Goal: Information Seeking & Learning: Learn about a topic

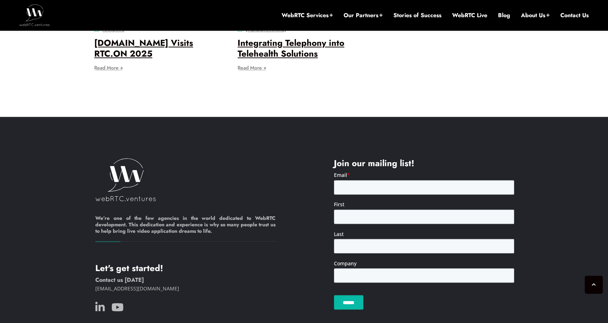
scroll to position [6196, 0]
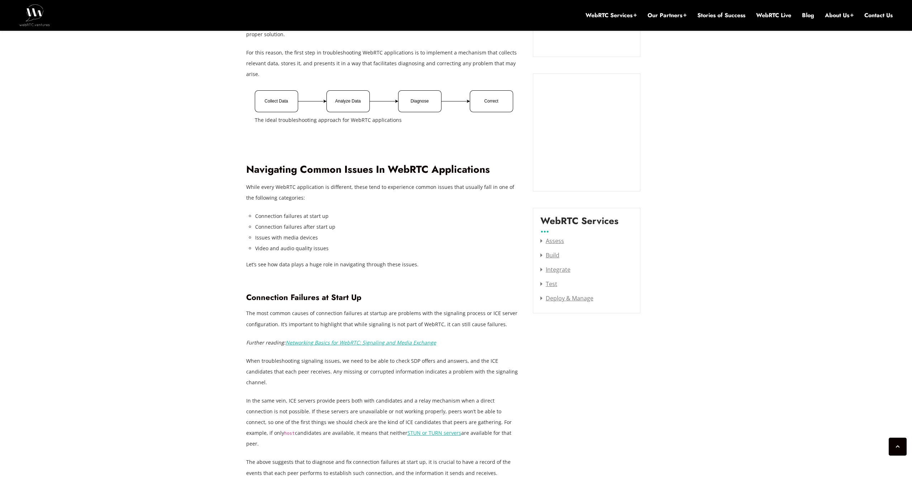
scroll to position [784, 0]
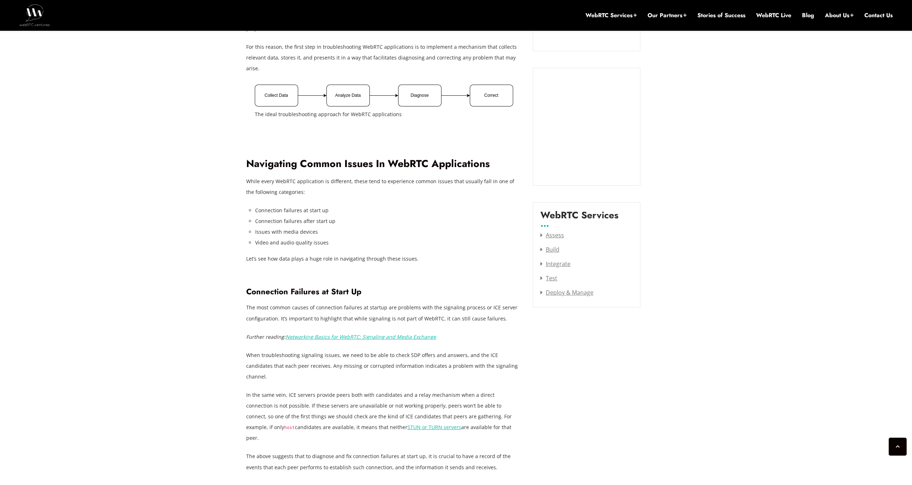
click at [280, 205] on li "Connection failures at start up" at bounding box center [388, 210] width 267 height 11
click at [278, 216] on li "Connection failures after start up" at bounding box center [388, 221] width 267 height 11
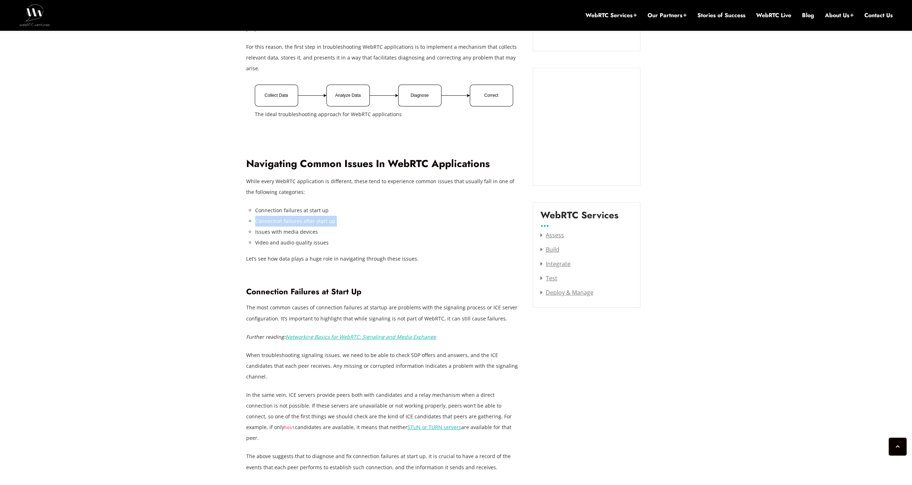
click at [278, 216] on li "Connection failures after start up" at bounding box center [388, 221] width 267 height 11
click at [273, 226] on li "Issues with media devices" at bounding box center [388, 231] width 267 height 11
click at [271, 237] on li "Video and audio quality issues" at bounding box center [388, 242] width 267 height 11
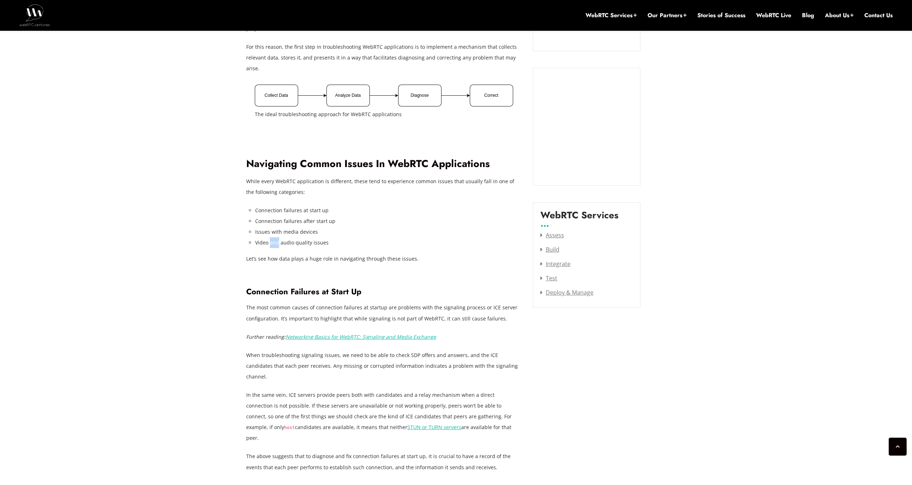
click at [271, 237] on li "Video and audio quality issues" at bounding box center [388, 242] width 267 height 11
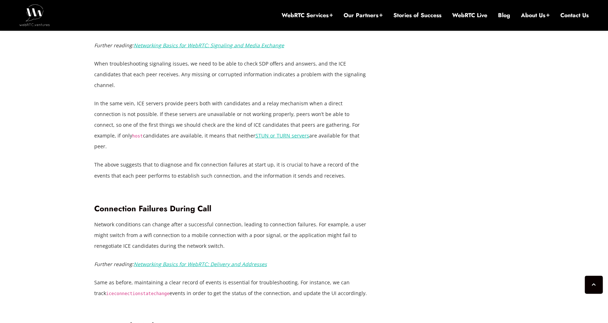
scroll to position [1085, 0]
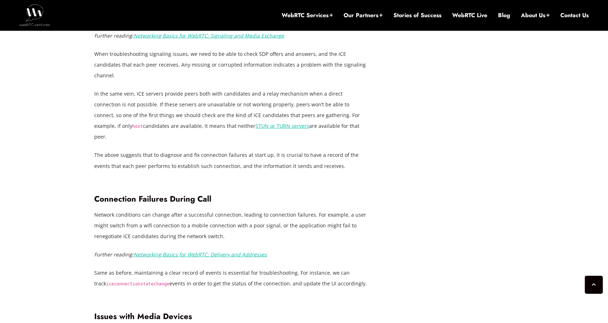
click at [193, 210] on p "Network conditions can change after a successful connection, leading to connect…" at bounding box center [232, 226] width 276 height 32
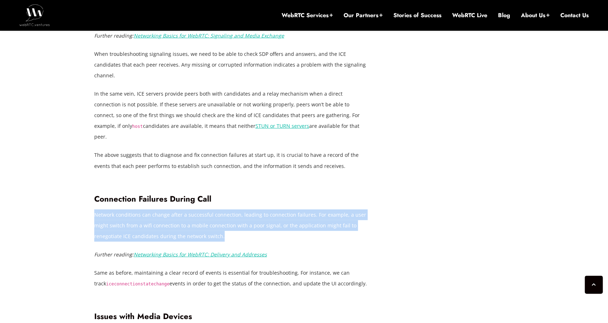
click at [193, 210] on p "Network conditions can change after a successful connection, leading to connect…" at bounding box center [232, 226] width 276 height 32
click at [178, 210] on p "Network conditions can change after a successful connection, leading to connect…" at bounding box center [232, 226] width 276 height 32
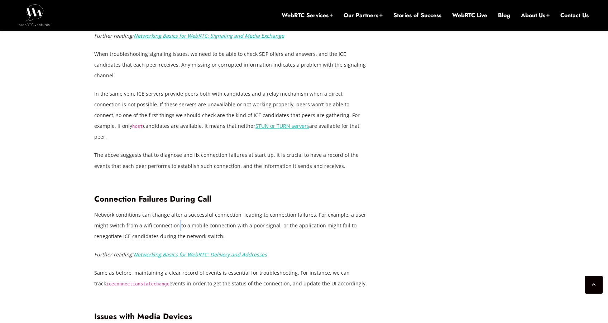
click at [178, 210] on p "Network conditions can change after a successful connection, leading to connect…" at bounding box center [232, 226] width 276 height 32
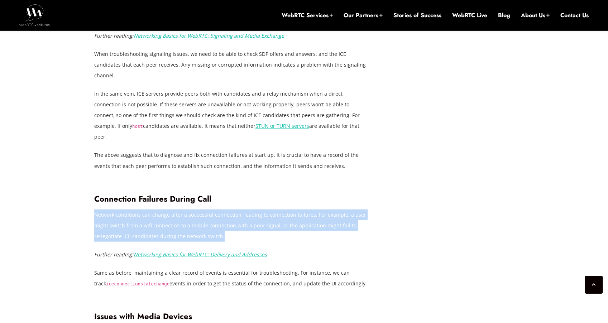
click at [178, 210] on p "Network conditions can change after a successful connection, leading to connect…" at bounding box center [232, 226] width 276 height 32
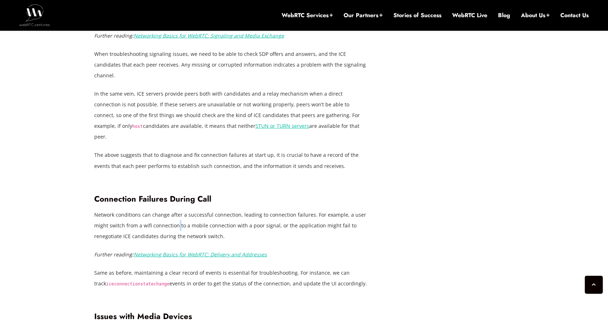
click at [178, 210] on p "Network conditions can change after a successful connection, leading to connect…" at bounding box center [232, 226] width 276 height 32
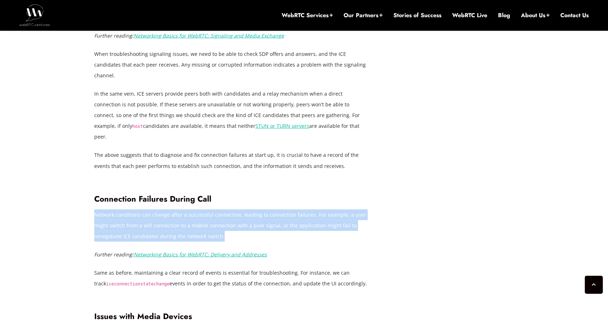
click at [178, 210] on p "Network conditions can change after a successful connection, leading to connect…" at bounding box center [232, 226] width 276 height 32
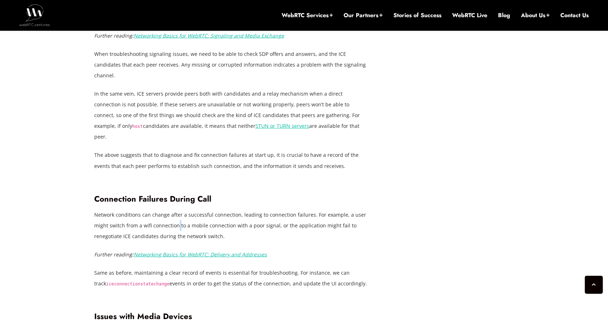
click at [178, 210] on p "Network conditions can change after a successful connection, leading to connect…" at bounding box center [232, 226] width 276 height 32
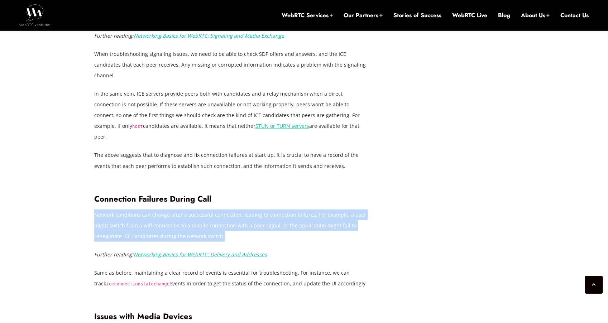
click at [178, 210] on p "Network conditions can change after a successful connection, leading to connect…" at bounding box center [232, 226] width 276 height 32
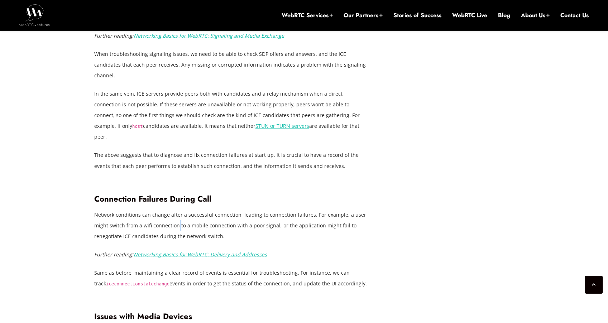
click at [178, 210] on p "Network conditions can change after a successful connection, leading to connect…" at bounding box center [232, 226] width 276 height 32
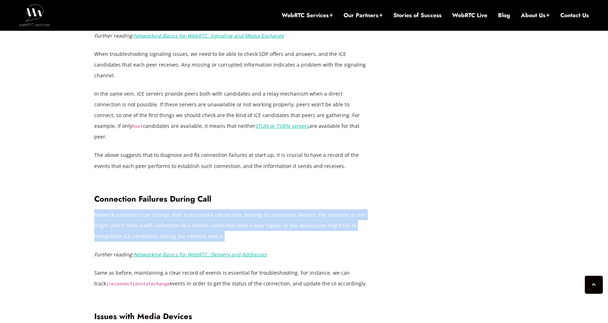
click at [178, 210] on p "Network conditions can change after a successful connection, leading to connect…" at bounding box center [232, 226] width 276 height 32
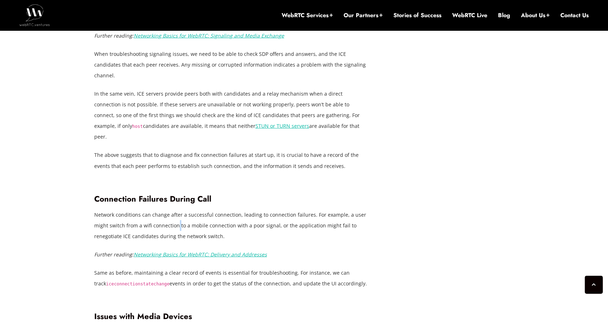
click at [178, 210] on p "Network conditions can change after a successful connection, leading to connect…" at bounding box center [232, 226] width 276 height 32
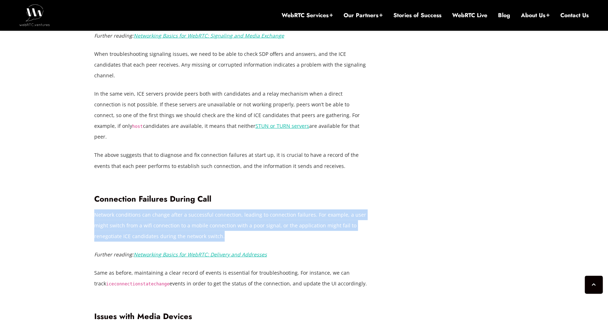
click at [178, 210] on p "Network conditions can change after a successful connection, leading to connect…" at bounding box center [232, 226] width 276 height 32
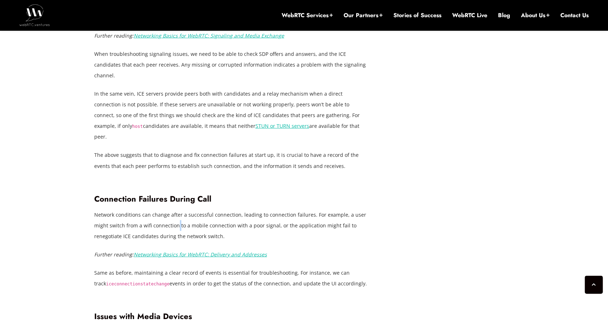
click at [178, 210] on p "Network conditions can change after a successful connection, leading to connect…" at bounding box center [232, 226] width 276 height 32
click at [136, 268] on p "Same as before, maintaining a clear record of events is essential for troublesh…" at bounding box center [232, 278] width 276 height 21
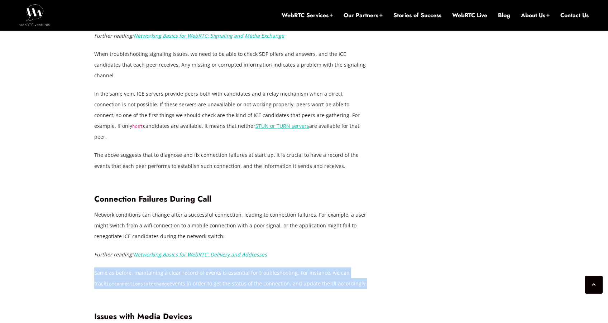
click at [136, 268] on p "Same as before, maintaining a clear record of events is essential for troublesh…" at bounding box center [232, 278] width 276 height 21
click at [222, 268] on p "Same as before, maintaining a clear record of events is essential for troublesh…" at bounding box center [232, 278] width 276 height 21
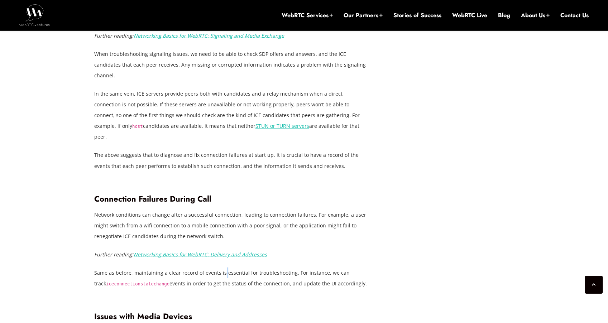
click at [222, 268] on p "Same as before, maintaining a clear record of events is essential for troublesh…" at bounding box center [232, 278] width 276 height 21
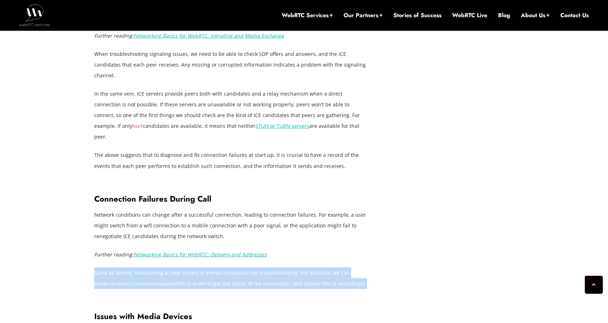
click at [222, 268] on p "Same as before, maintaining a clear record of events is essential for troublesh…" at bounding box center [232, 278] width 276 height 21
click at [152, 282] on code "iceconnectionstatechange" at bounding box center [137, 284] width 63 height 5
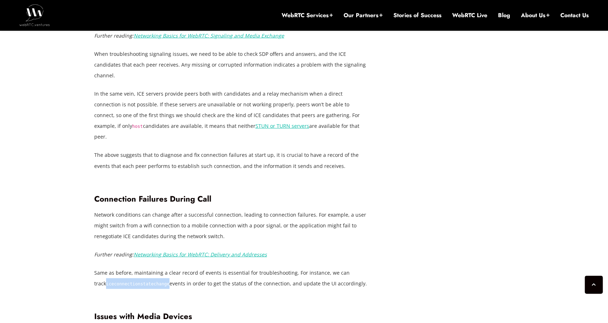
click at [152, 282] on code "iceconnectionstatechange" at bounding box center [137, 284] width 63 height 5
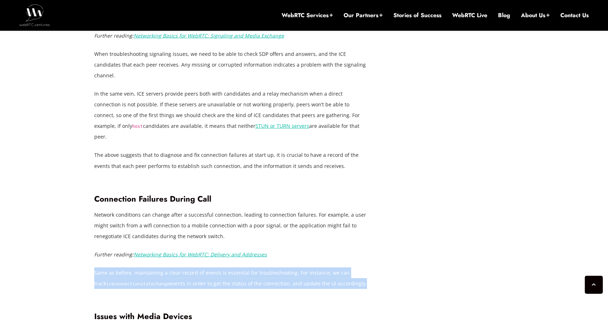
click at [152, 282] on code "iceconnectionstatechange" at bounding box center [137, 284] width 63 height 5
click at [172, 268] on p "Same as before, maintaining a clear record of events is essential for troublesh…" at bounding box center [232, 278] width 276 height 21
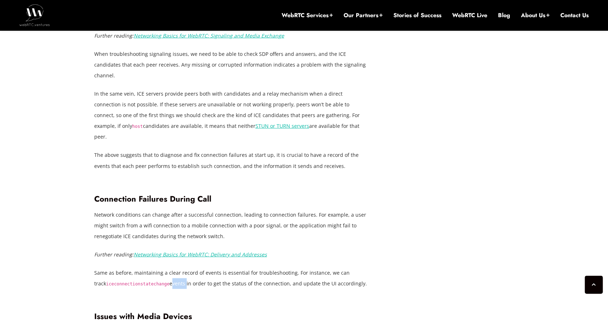
click at [172, 268] on p "Same as before, maintaining a clear record of events is essential for troublesh…" at bounding box center [232, 278] width 276 height 21
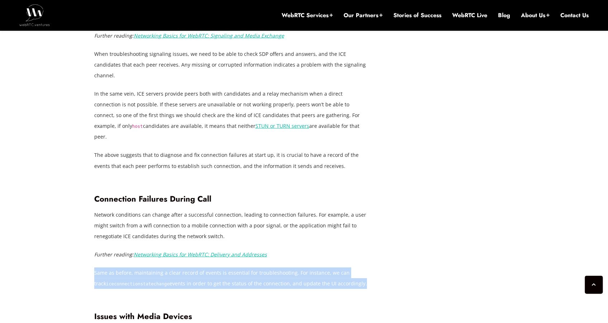
click at [172, 268] on p "Same as before, maintaining a clear record of events is essential for troublesh…" at bounding box center [232, 278] width 276 height 21
click at [227, 268] on p "Same as before, maintaining a clear record of events is essential for troublesh…" at bounding box center [232, 278] width 276 height 21
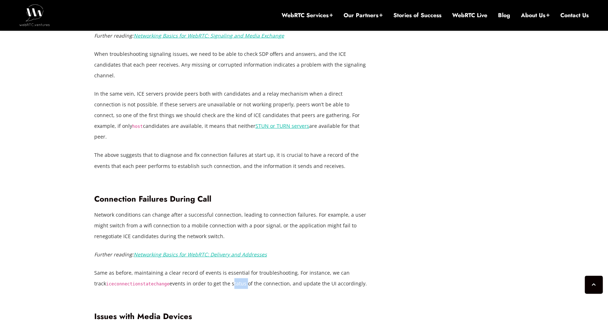
click at [227, 268] on p "Same as before, maintaining a clear record of events is essential for troublesh…" at bounding box center [232, 278] width 276 height 21
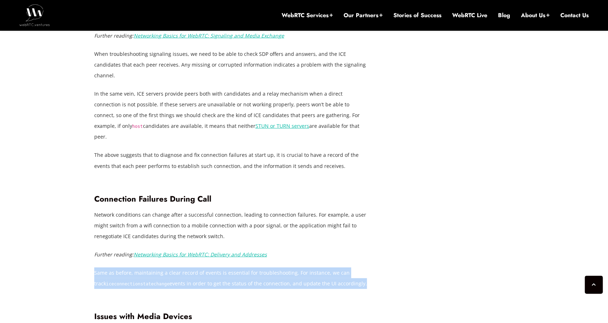
click at [227, 268] on p "Same as before, maintaining a clear record of events is essential for troublesh…" at bounding box center [232, 278] width 276 height 21
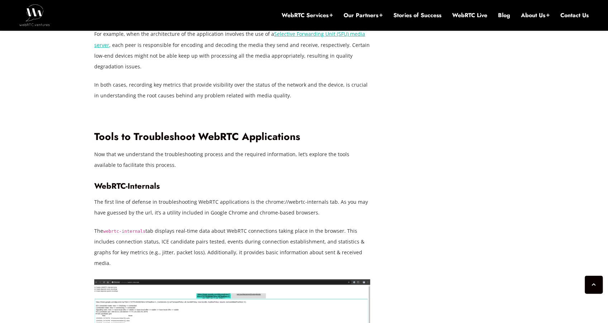
scroll to position [1572, 0]
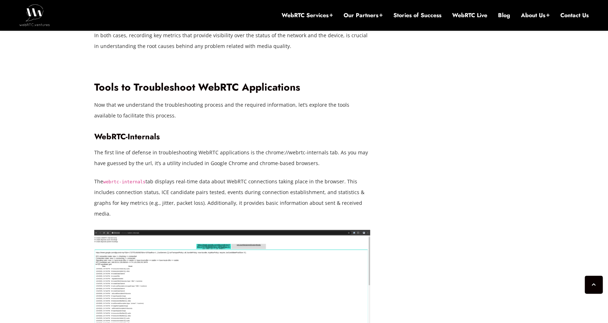
click at [138, 179] on code "webrtc-internals" at bounding box center [124, 181] width 42 height 5
click at [109, 179] on code "webrtc-internals" at bounding box center [124, 181] width 42 height 5
drag, startPoint x: 104, startPoint y: 149, endPoint x: 146, endPoint y: 150, distance: 42.6
click at [146, 176] on p "The webrtc-internals tab displays real-time data about WebRTC connections takin…" at bounding box center [232, 197] width 276 height 43
copy code "webrtc-internals"
